Goal: Transaction & Acquisition: Purchase product/service

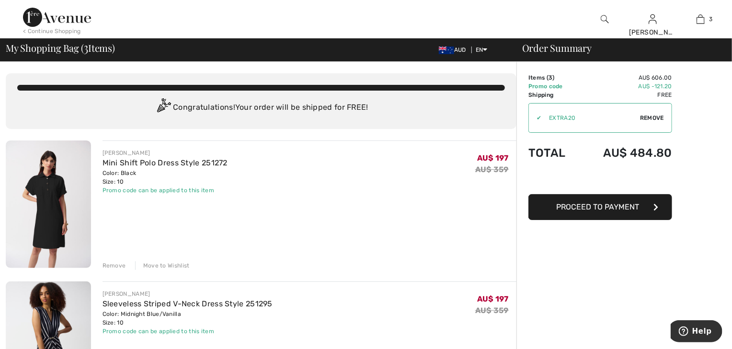
click at [601, 220] on button "Proceed to Payment" at bounding box center [600, 207] width 144 height 26
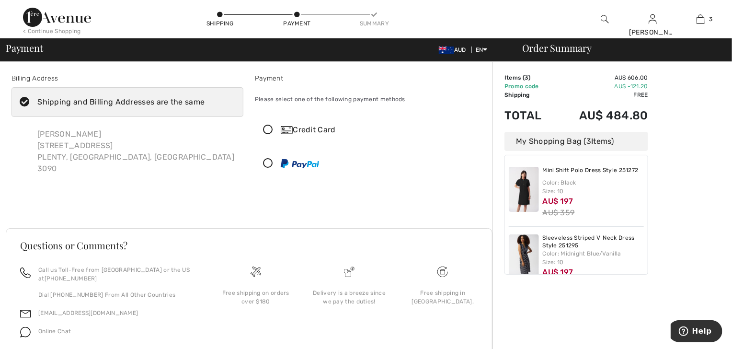
click at [223, 15] on icon at bounding box center [220, 15] width 6 height 6
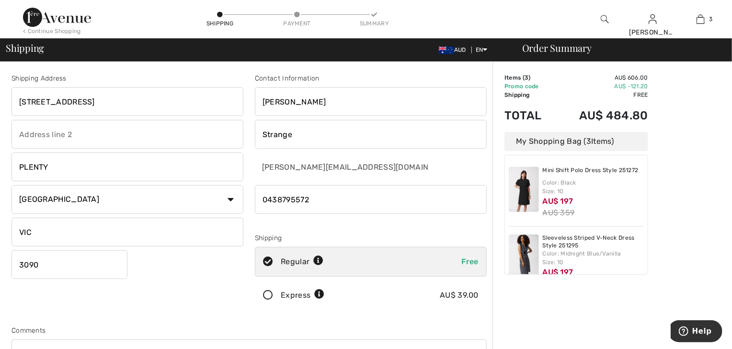
click at [275, 300] on icon at bounding box center [267, 295] width 25 height 10
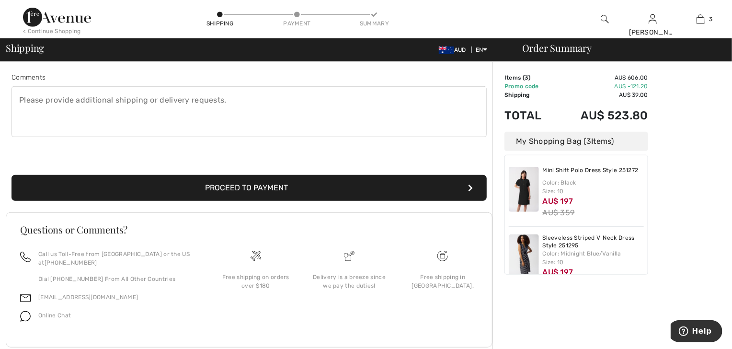
scroll to position [261, 0]
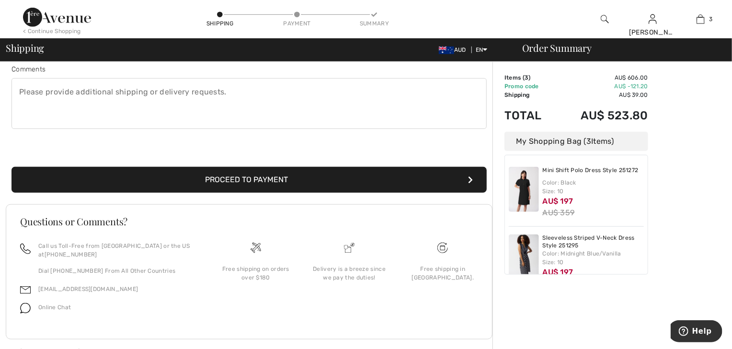
click at [317, 193] on button "Proceed to Payment" at bounding box center [248, 180] width 475 height 26
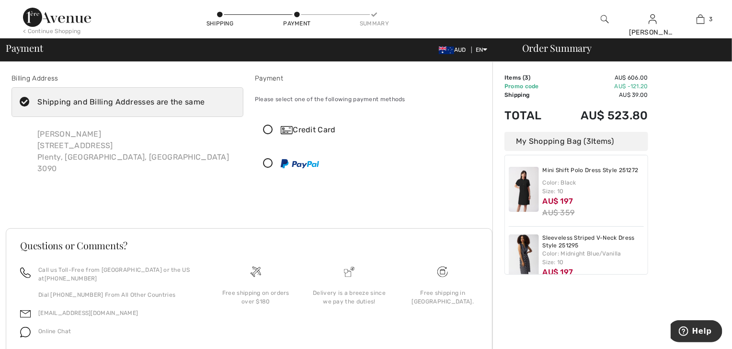
click at [273, 169] on icon at bounding box center [267, 164] width 25 height 10
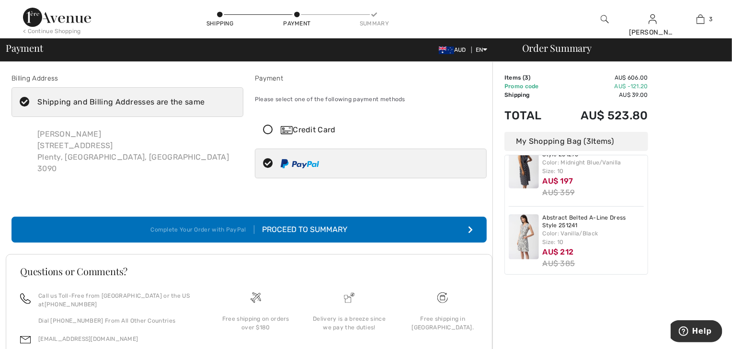
scroll to position [111, 0]
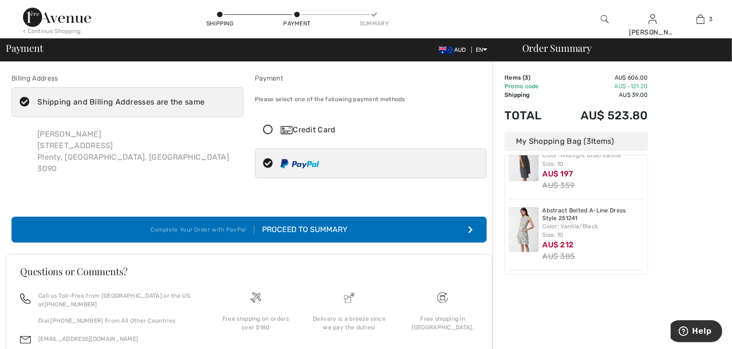
click at [323, 235] on div "Proceed to Summary" at bounding box center [300, 229] width 93 height 11
